Goal: Transaction & Acquisition: Purchase product/service

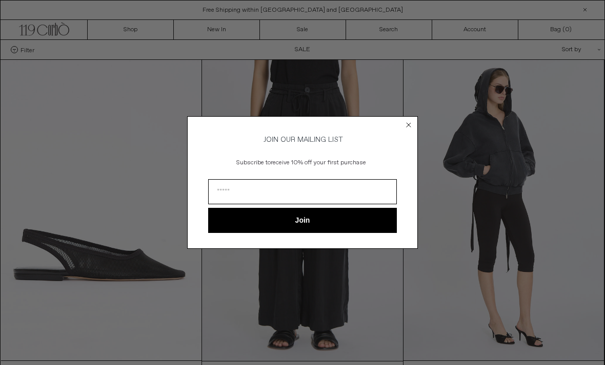
click at [412, 120] on icon "Close dialog" at bounding box center [408, 125] width 10 height 10
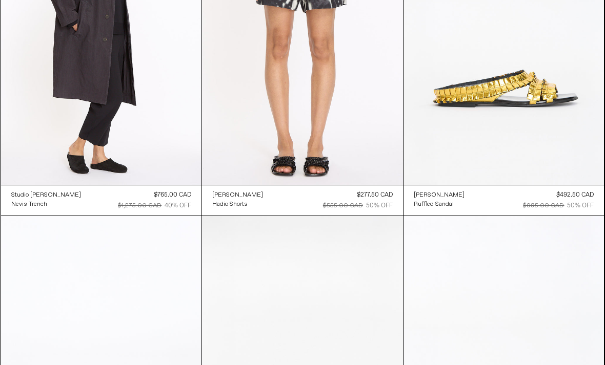
scroll to position [2834, 0]
click at [548, 88] on at bounding box center [503, 34] width 201 height 301
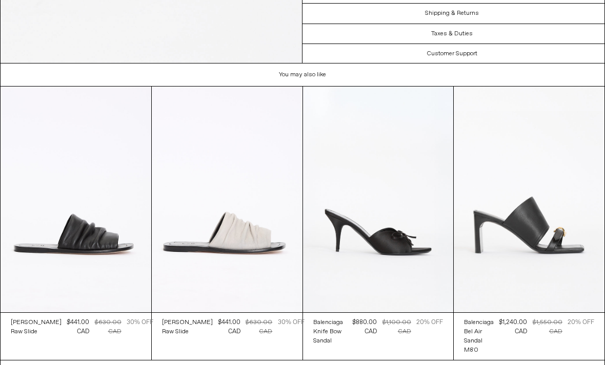
scroll to position [1909, 0]
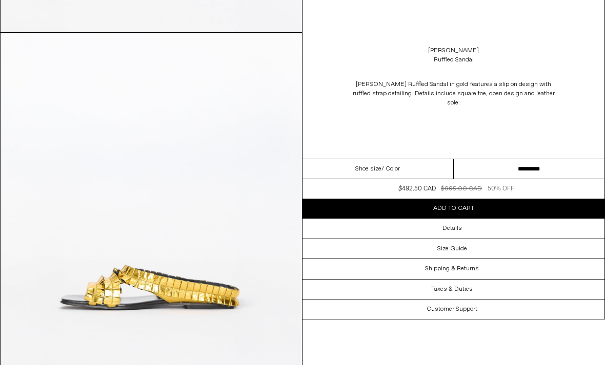
scroll to position [407, 0]
